Goal: Task Accomplishment & Management: Complete application form

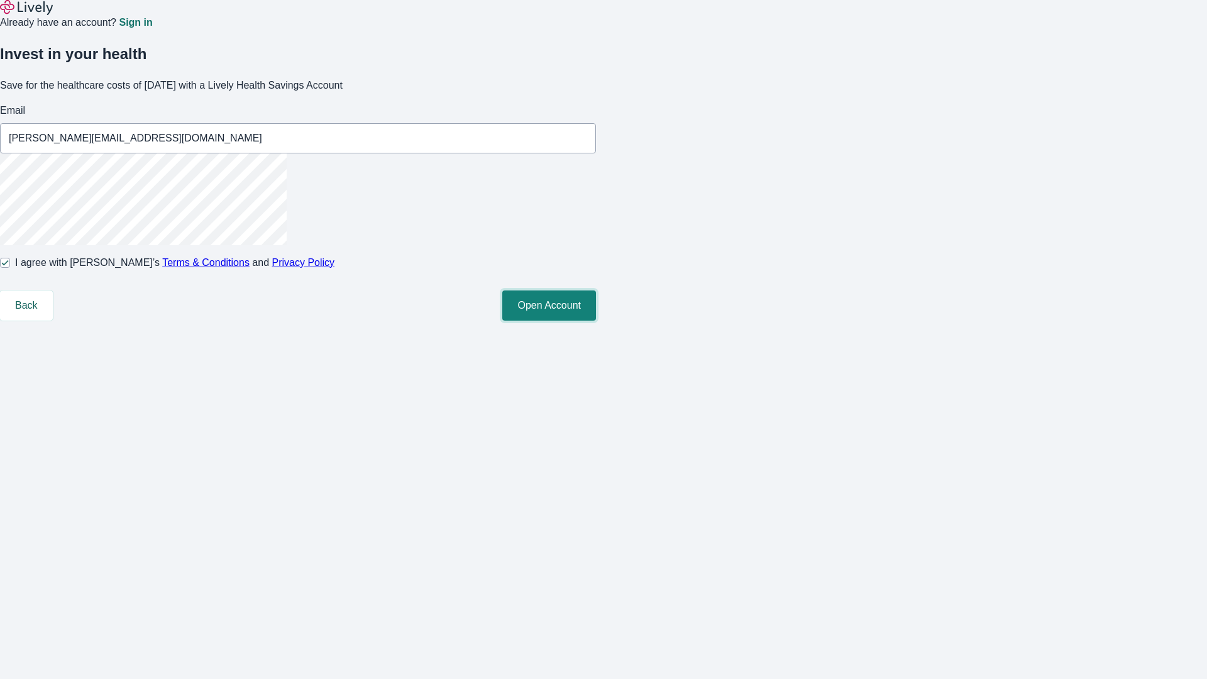
click at [596, 320] on button "Open Account" at bounding box center [549, 305] width 94 height 30
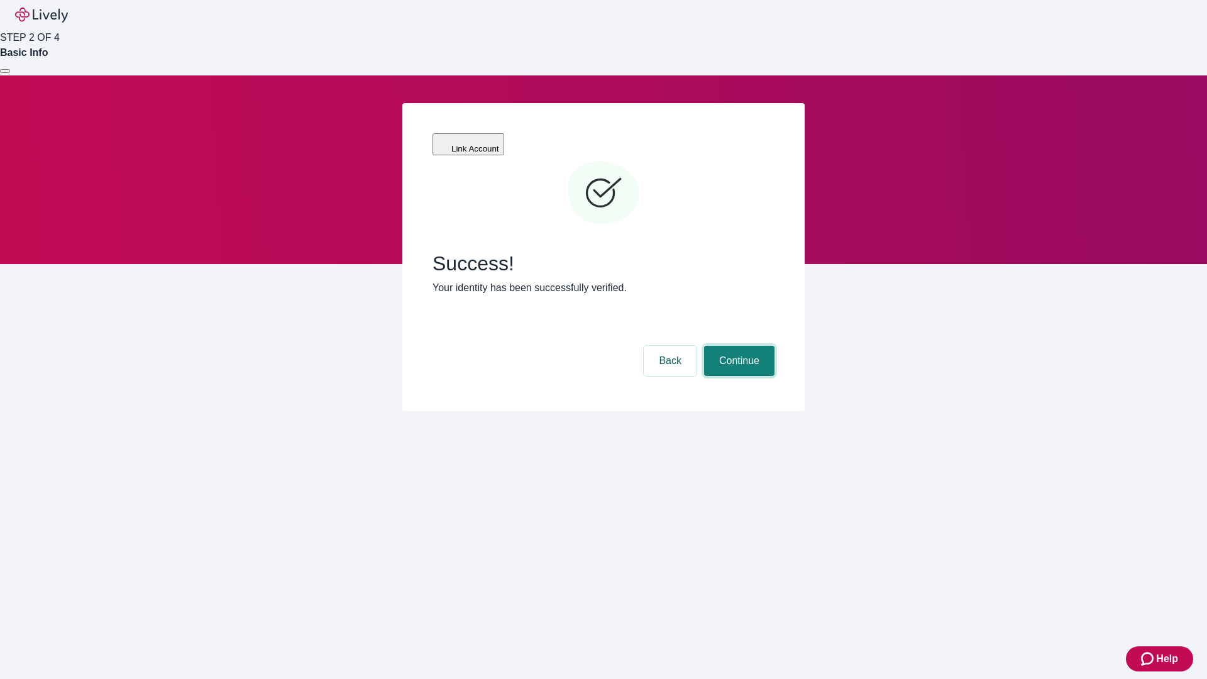
click at [737, 346] on button "Continue" at bounding box center [739, 361] width 70 height 30
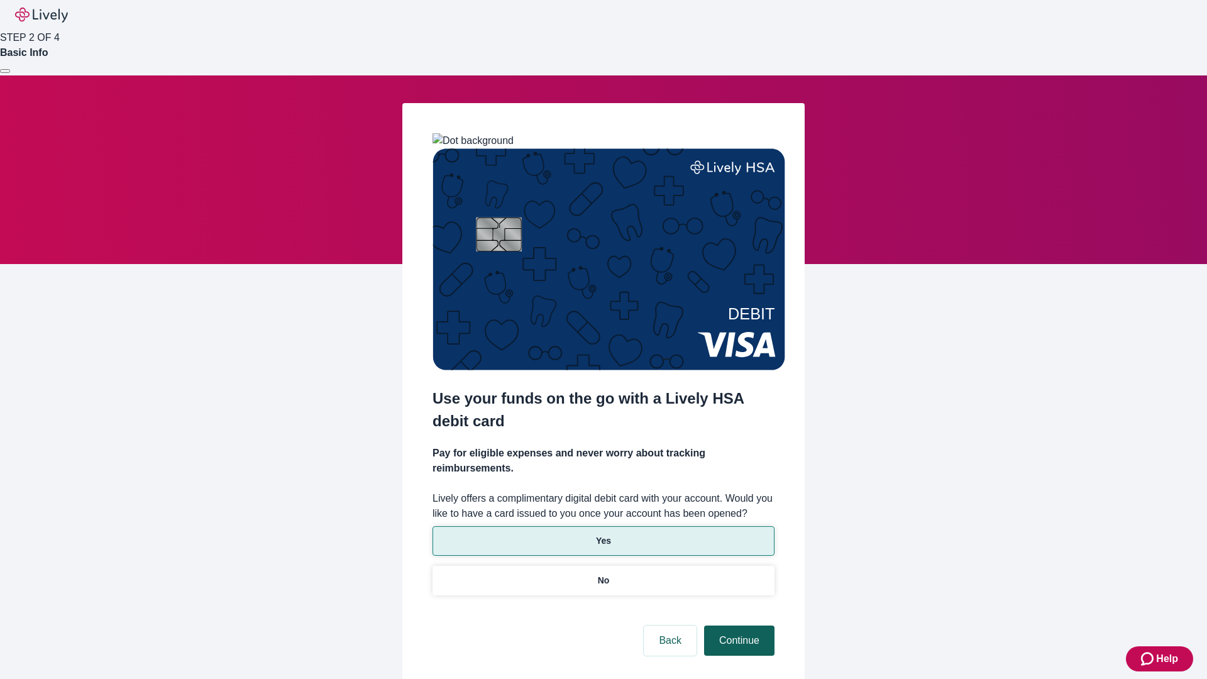
click at [603, 534] on p "Yes" at bounding box center [603, 540] width 15 height 13
click at [737, 625] on button "Continue" at bounding box center [739, 640] width 70 height 30
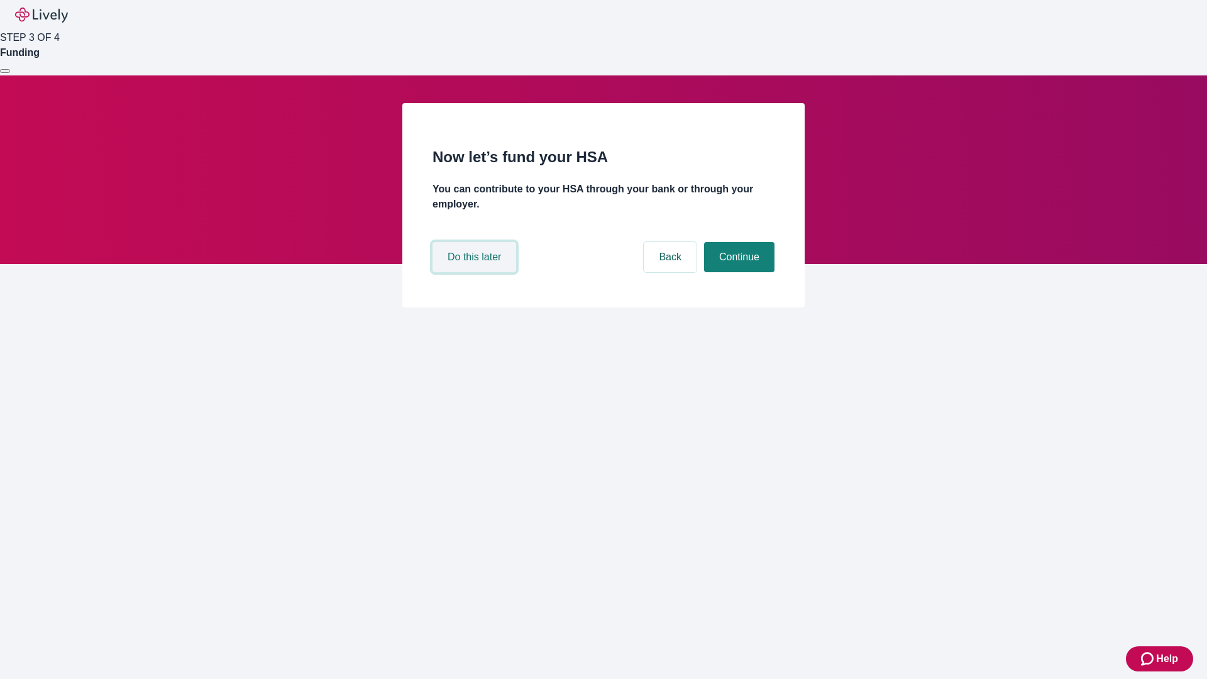
click at [476, 272] on button "Do this later" at bounding box center [474, 257] width 84 height 30
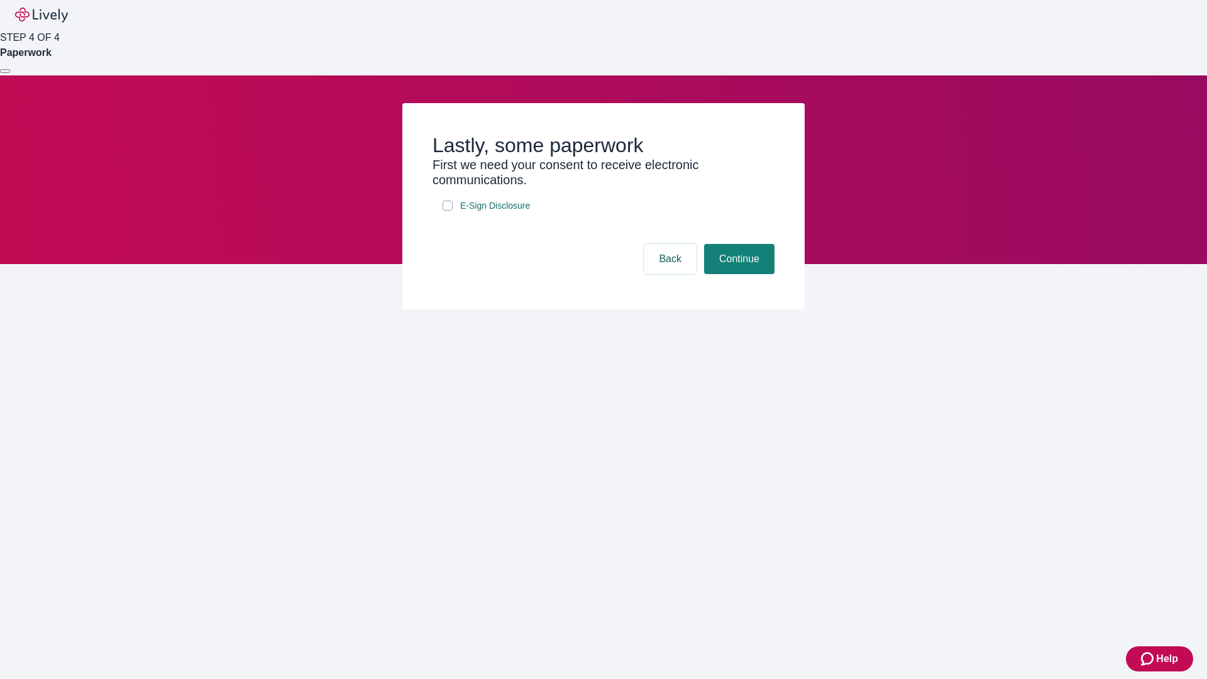
click at [447, 211] on input "E-Sign Disclosure" at bounding box center [447, 205] width 10 height 10
checkbox input "true"
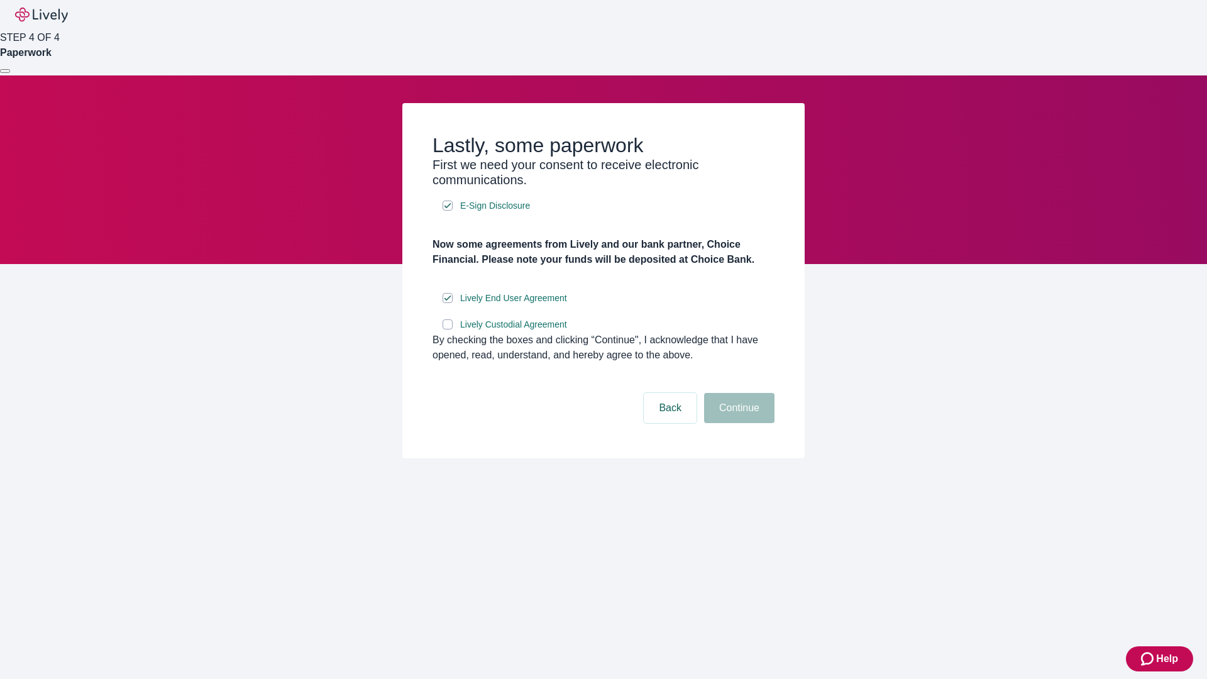
click at [447, 329] on input "Lively Custodial Agreement" at bounding box center [447, 324] width 10 height 10
checkbox input "true"
click at [737, 423] on button "Continue" at bounding box center [739, 408] width 70 height 30
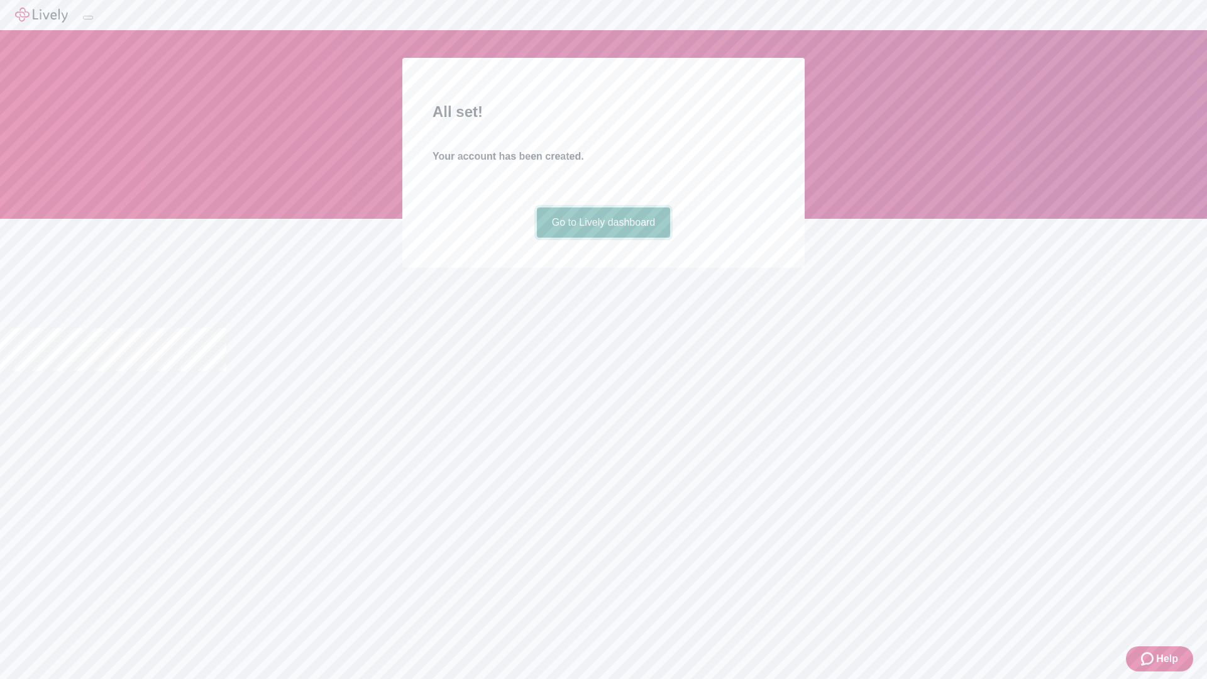
click at [603, 238] on link "Go to Lively dashboard" at bounding box center [604, 222] width 134 height 30
